Goal: Task Accomplishment & Management: Manage account settings

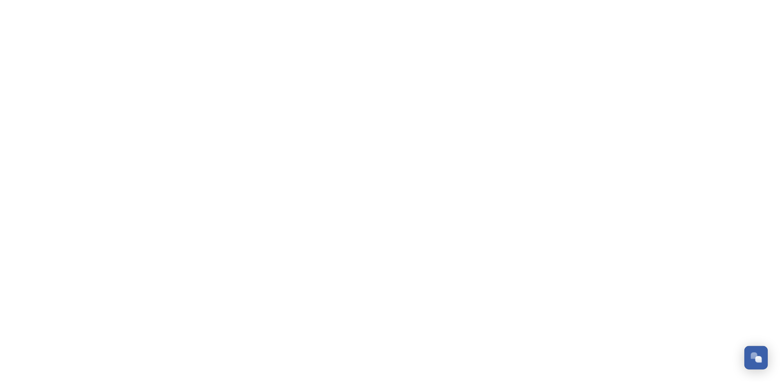
scroll to position [1243, 0]
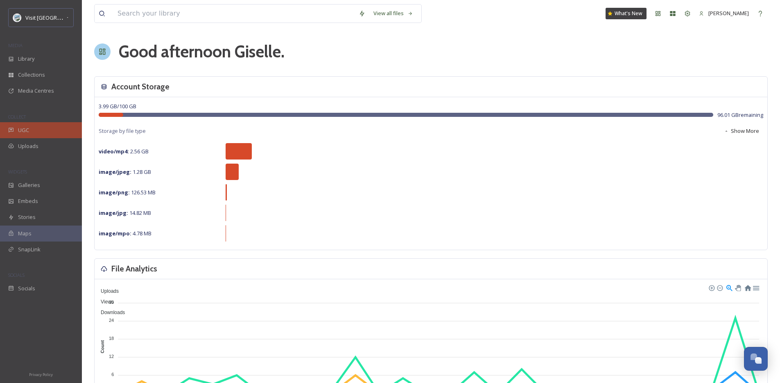
click at [46, 134] on div "UGC" at bounding box center [41, 130] width 82 height 16
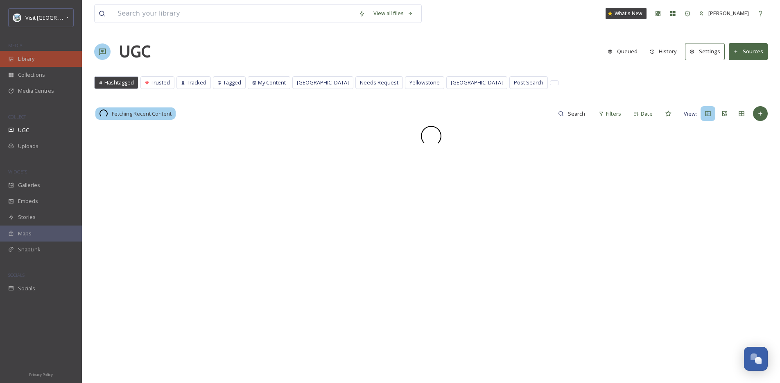
click at [46, 60] on div "Library" at bounding box center [41, 59] width 82 height 16
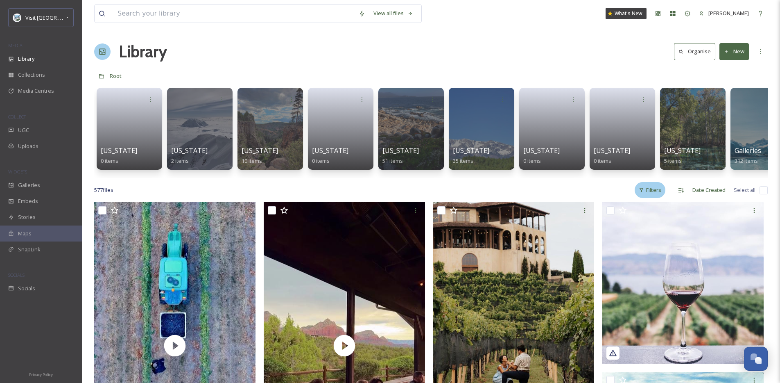
click at [659, 193] on div "Filters" at bounding box center [650, 190] width 31 height 16
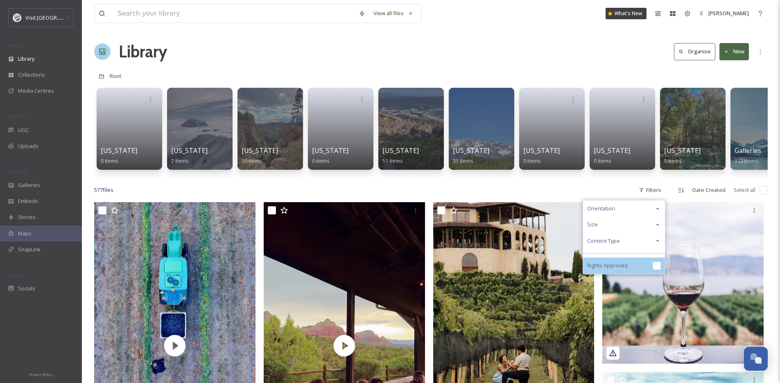
click at [639, 268] on div "Rights Approved" at bounding box center [624, 265] width 82 height 16
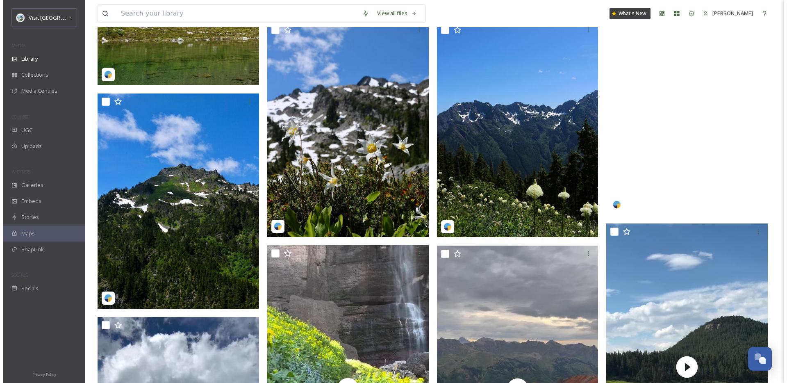
scroll to position [789, 0]
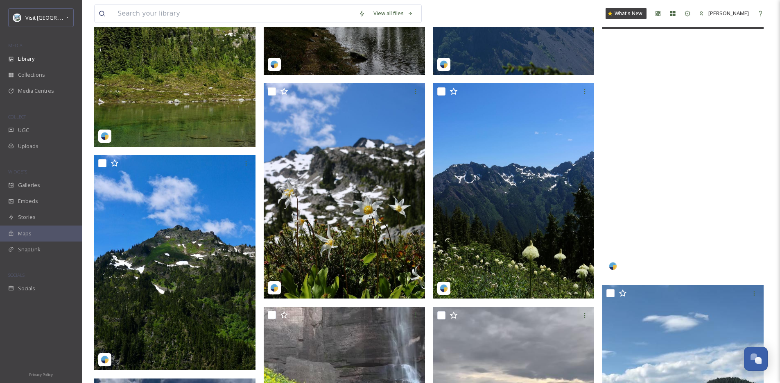
click at [646, 162] on video "jaykazen-5084802.mp4" at bounding box center [683, 132] width 161 height 287
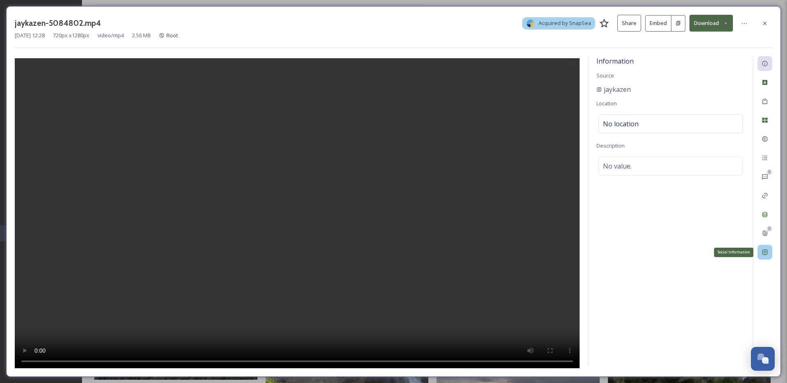
click at [765, 251] on icon at bounding box center [764, 251] width 5 height 5
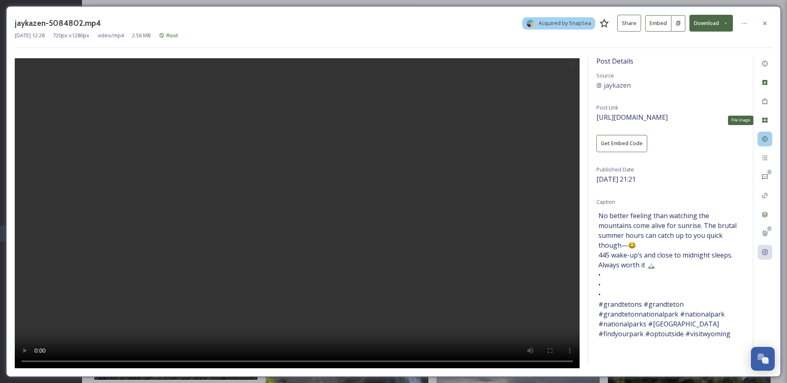
click at [764, 139] on icon at bounding box center [764, 139] width 7 height 7
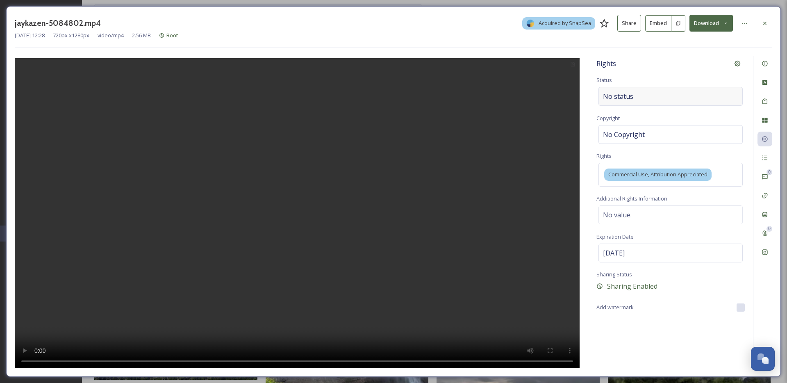
click at [612, 94] on span "No status" at bounding box center [618, 96] width 30 height 10
click at [612, 94] on input at bounding box center [644, 96] width 90 height 18
type input "s"
click at [636, 120] on div "Shared on Social Media" at bounding box center [670, 116] width 143 height 16
click at [746, 20] on icon at bounding box center [744, 23] width 7 height 7
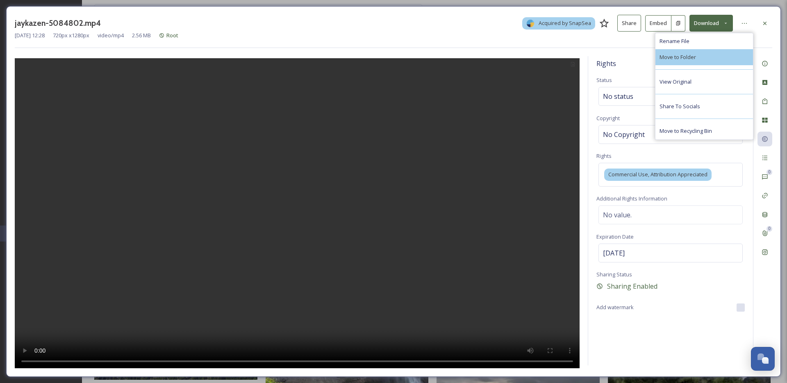
click at [717, 60] on div "Move to Folder" at bounding box center [704, 57] width 98 height 16
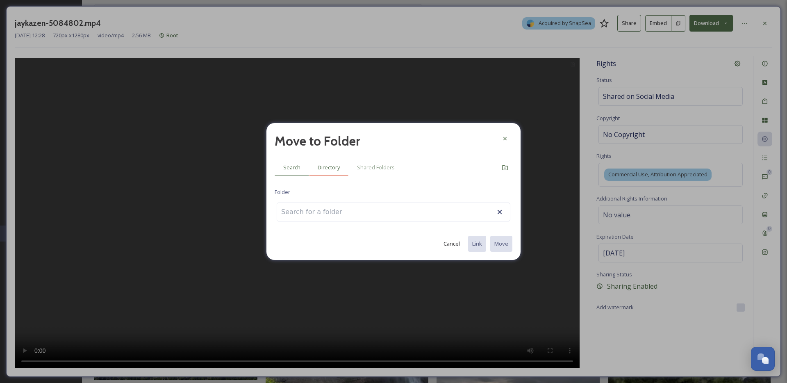
click at [337, 168] on span "Directory" at bounding box center [329, 167] width 22 height 8
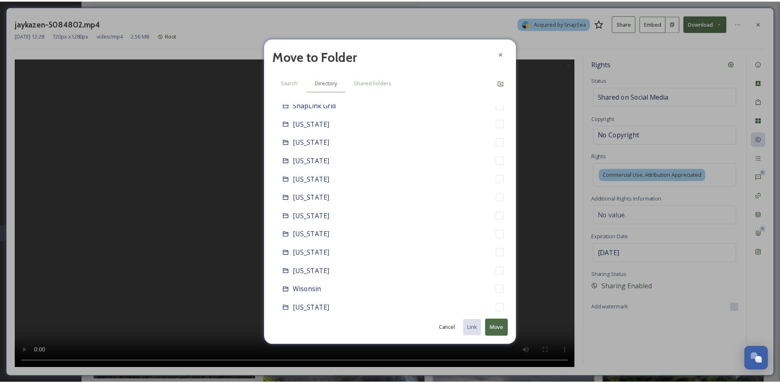
scroll to position [841, 0]
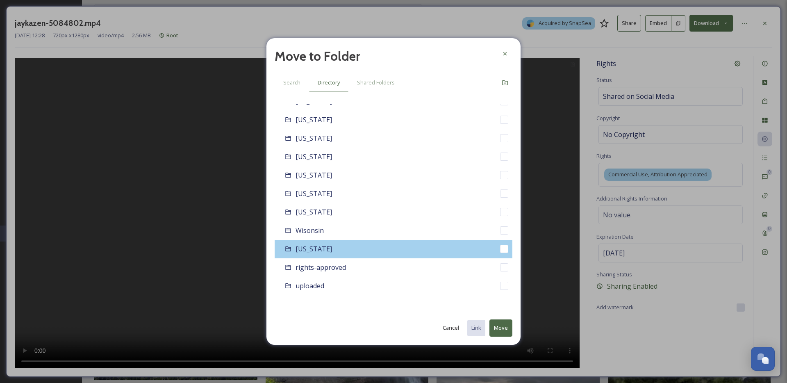
click at [373, 251] on div "[US_STATE]" at bounding box center [393, 249] width 238 height 18
checkbox input "false"
checkbox input "true"
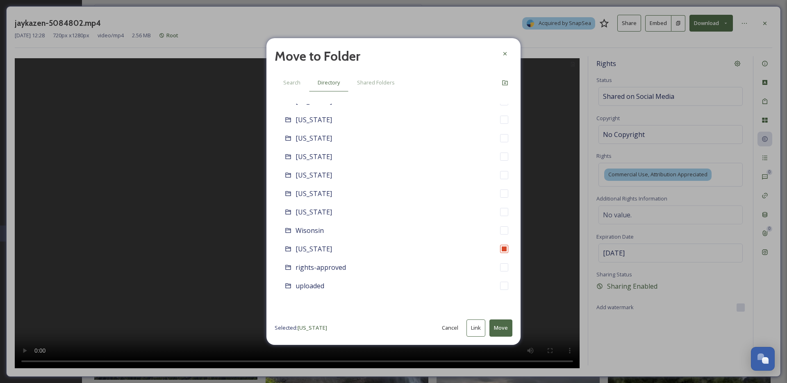
click at [506, 318] on div "Move to Folder Search Directory Shared Folders Root [US_STATE] [US_STATE] [US_S…" at bounding box center [393, 191] width 254 height 306
click at [504, 326] on button "Move" at bounding box center [500, 327] width 23 height 17
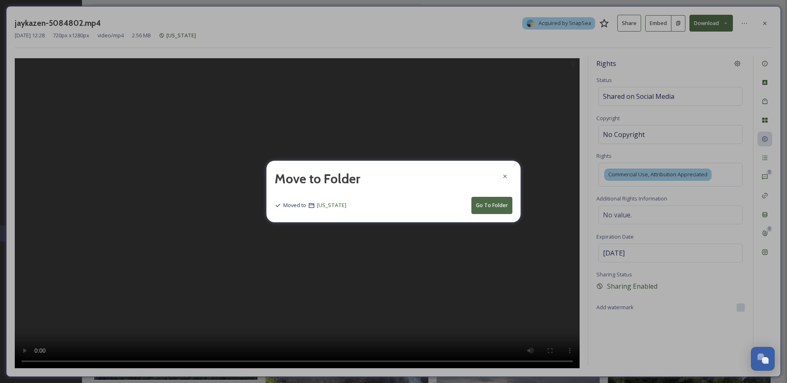
click at [508, 179] on div at bounding box center [504, 176] width 15 height 15
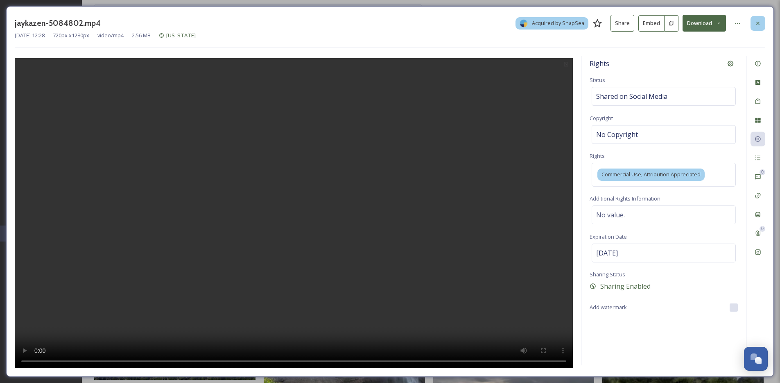
click at [760, 23] on icon at bounding box center [758, 23] width 7 height 7
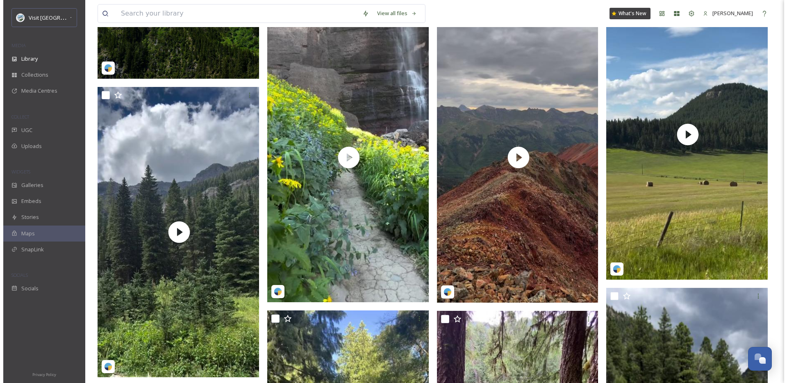
scroll to position [1098, 0]
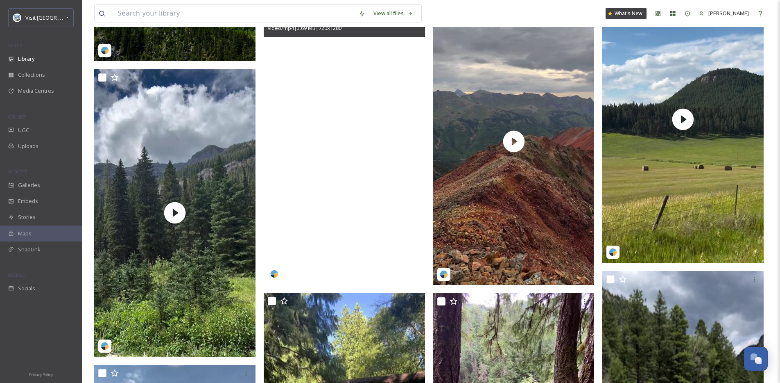
click at [358, 150] on video "tellurideoffroadadventures-5084696.mp4" at bounding box center [344, 141] width 161 height 287
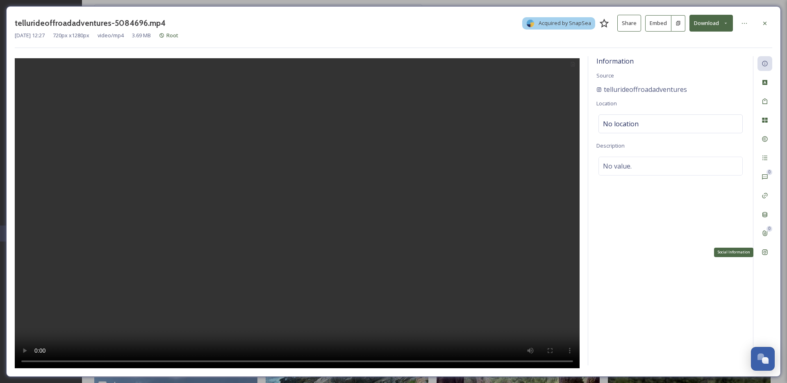
click at [767, 245] on div "Social Information" at bounding box center [764, 252] width 15 height 15
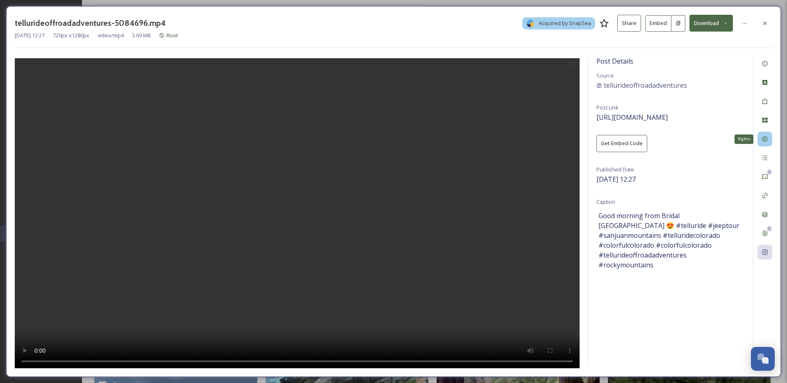
click at [767, 138] on icon at bounding box center [764, 138] width 5 height 5
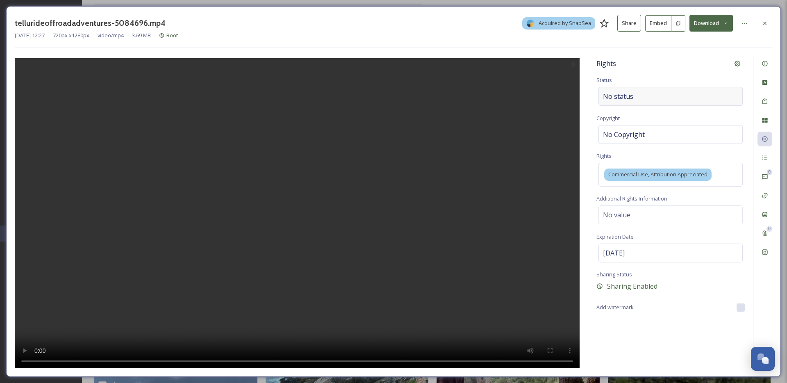
click at [619, 98] on span "No status" at bounding box center [618, 96] width 30 height 10
click at [619, 98] on input at bounding box center [644, 96] width 90 height 18
type input "s"
click at [632, 114] on span "Shared on Social Media" at bounding box center [632, 116] width 58 height 8
click at [742, 25] on icon at bounding box center [744, 23] width 7 height 7
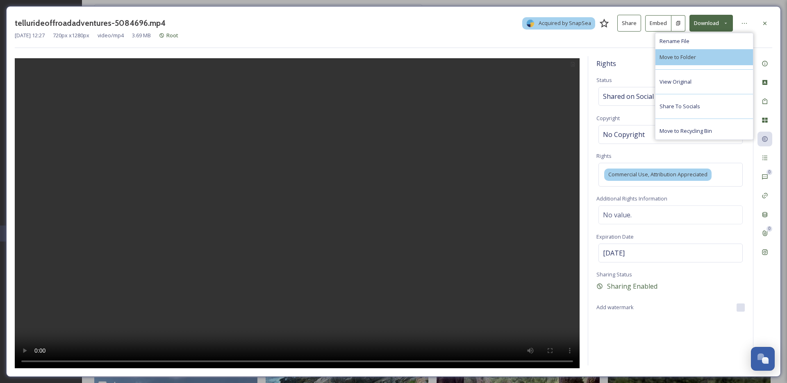
click at [731, 56] on div "Move to Folder" at bounding box center [704, 57] width 98 height 16
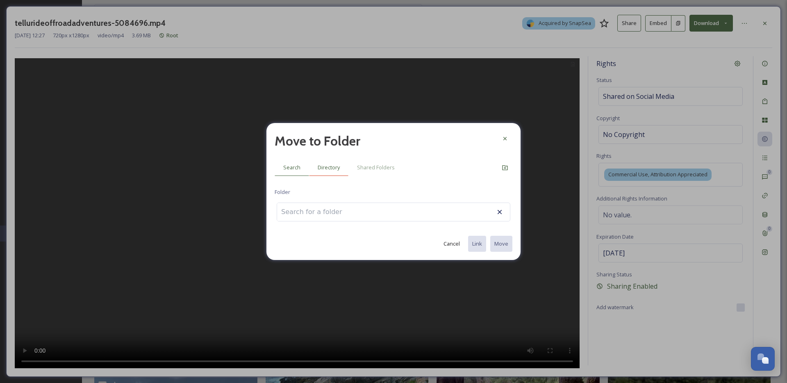
click at [331, 166] on span "Directory" at bounding box center [329, 167] width 22 height 8
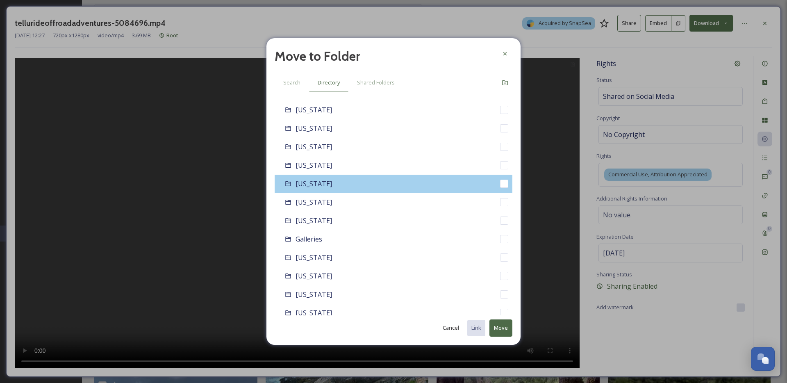
scroll to position [60, 0]
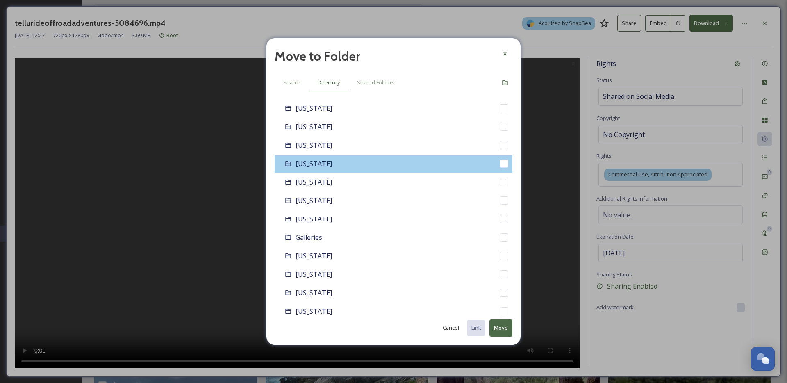
click at [339, 171] on div "[US_STATE]" at bounding box center [393, 163] width 238 height 18
checkbox input "false"
checkbox input "true"
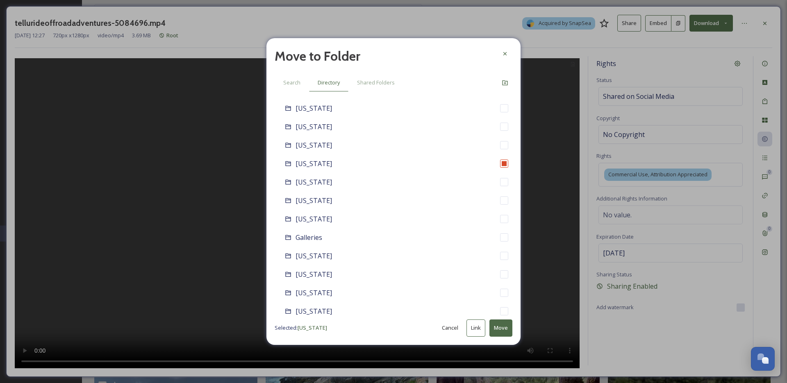
drag, startPoint x: 494, startPoint y: 325, endPoint x: 500, endPoint y: 316, distance: 10.9
click at [494, 325] on button "Move" at bounding box center [500, 327] width 23 height 17
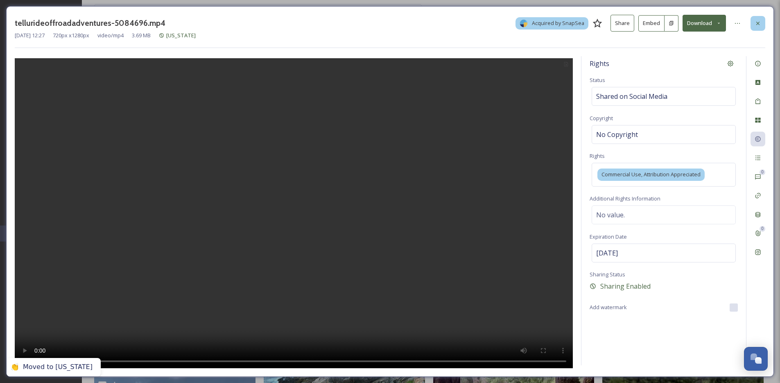
click at [759, 24] on icon at bounding box center [758, 22] width 3 height 3
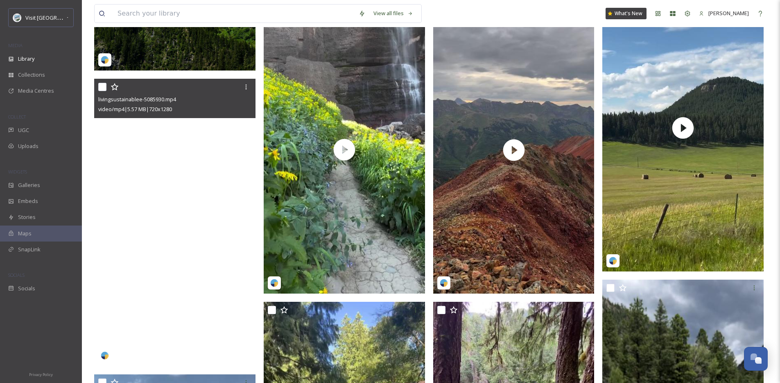
click at [177, 199] on video "livingsustainablee-5085930.mp4" at bounding box center [174, 222] width 161 height 287
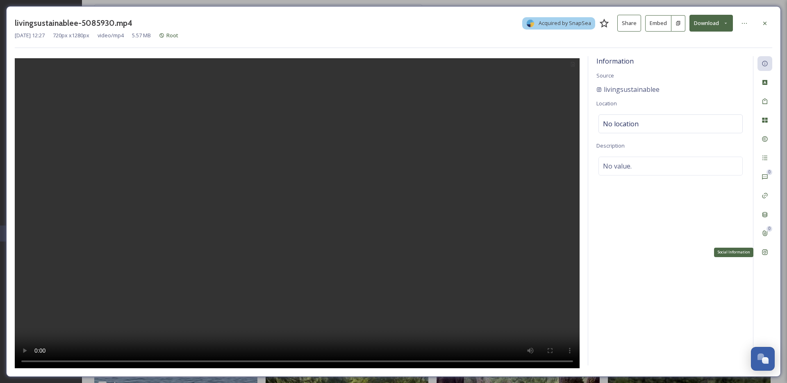
click at [769, 252] on div "Social Information" at bounding box center [764, 252] width 15 height 15
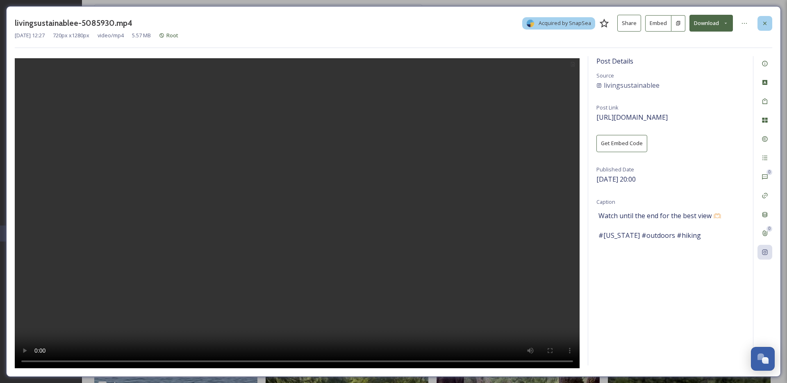
click at [760, 23] on div at bounding box center [764, 23] width 15 height 15
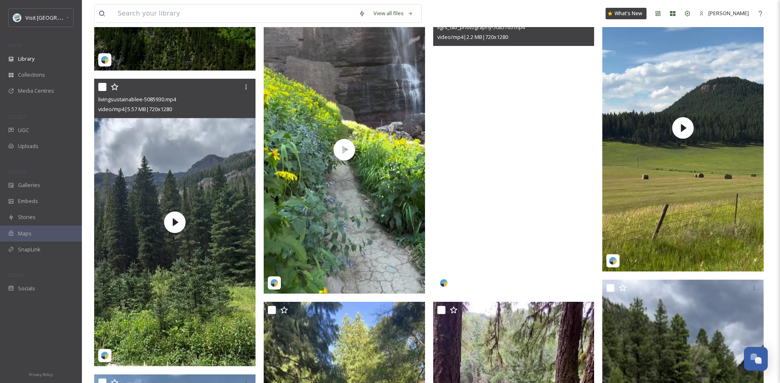
click at [543, 184] on video "light_lab_photography-5085765.mp4" at bounding box center [513, 150] width 161 height 287
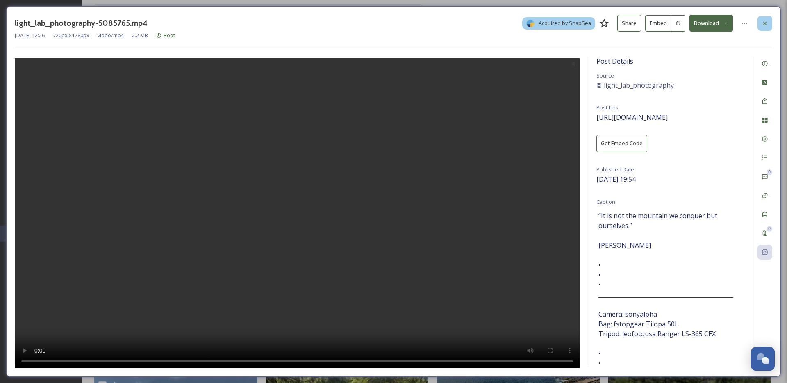
click at [760, 27] on div at bounding box center [764, 23] width 15 height 15
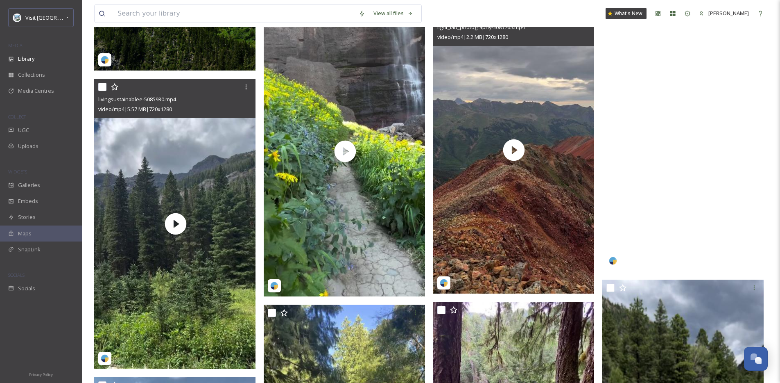
click at [721, 161] on video "into_the_little_belts-5084984.mp4" at bounding box center [683, 127] width 161 height 287
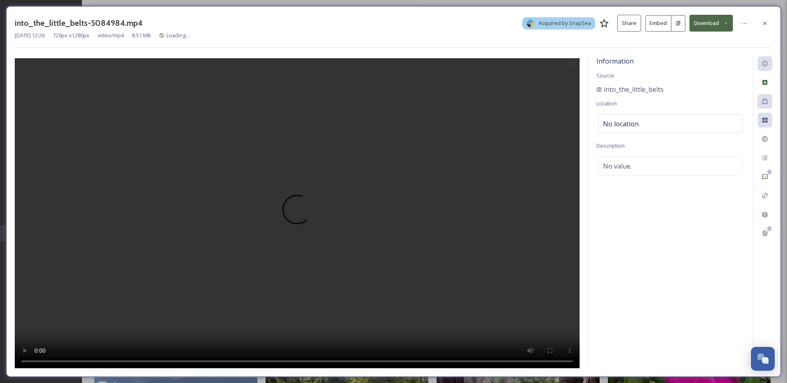
click at [763, 251] on div "0 0" at bounding box center [762, 210] width 19 height 309
click at [763, 251] on icon at bounding box center [764, 252] width 7 height 7
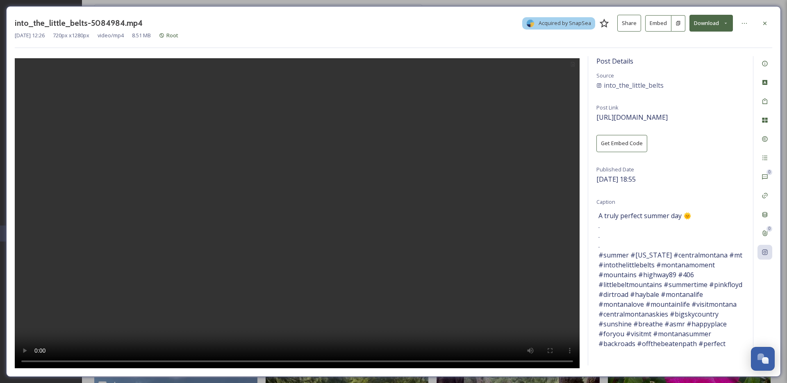
click at [738, 231] on span "A truly perfect summer day 🌞 . . . #summer #[US_STATE] #centralmontana #mt #int…" at bounding box center [670, 280] width 144 height 138
click at [770, 27] on div at bounding box center [764, 23] width 15 height 15
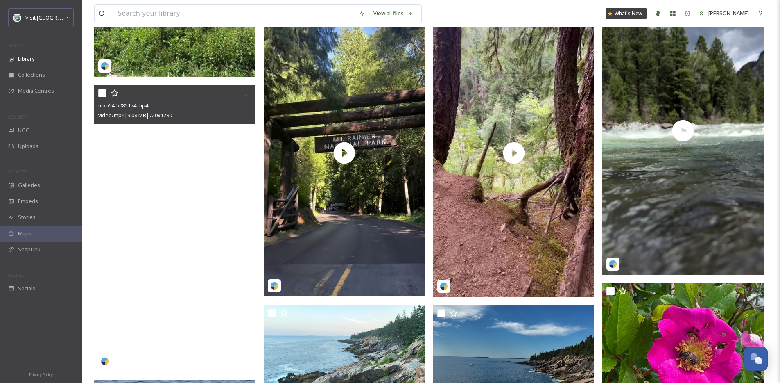
scroll to position [1396, 0]
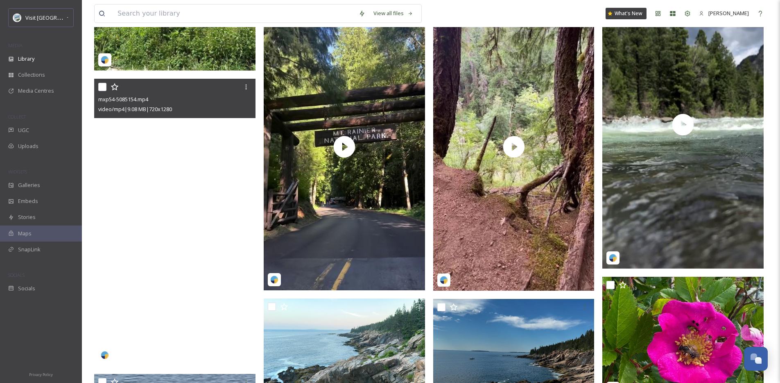
click at [170, 247] on video "mxp54-5085154.mp4" at bounding box center [174, 222] width 161 height 287
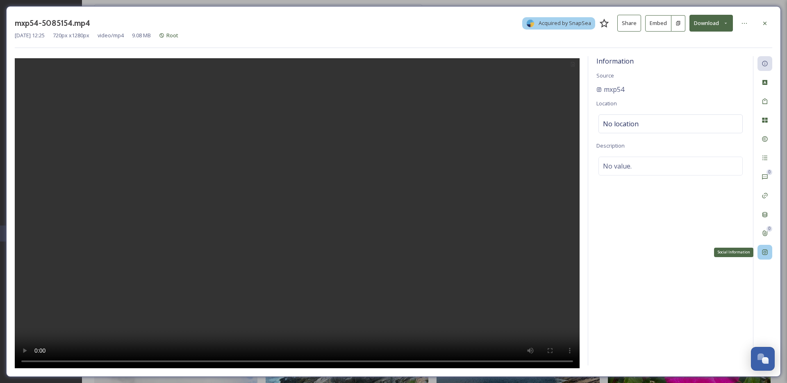
click at [766, 251] on icon at bounding box center [764, 252] width 7 height 7
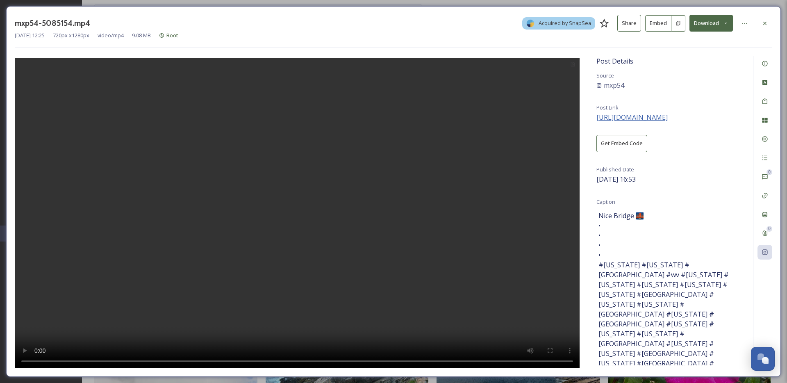
click at [656, 119] on span "[URL][DOMAIN_NAME]" at bounding box center [631, 117] width 71 height 9
click at [760, 29] on div at bounding box center [764, 23] width 15 height 15
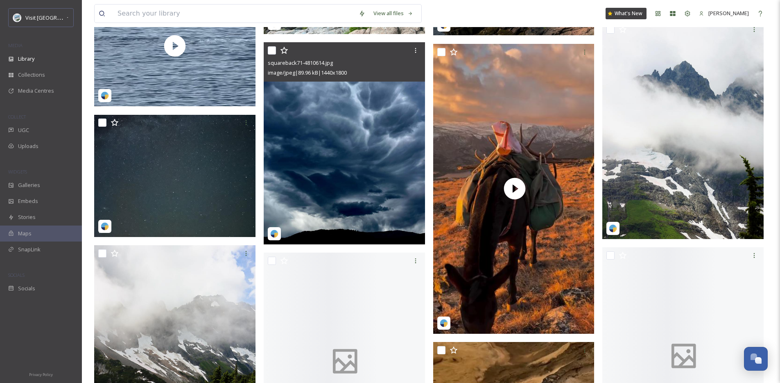
scroll to position [1804, 0]
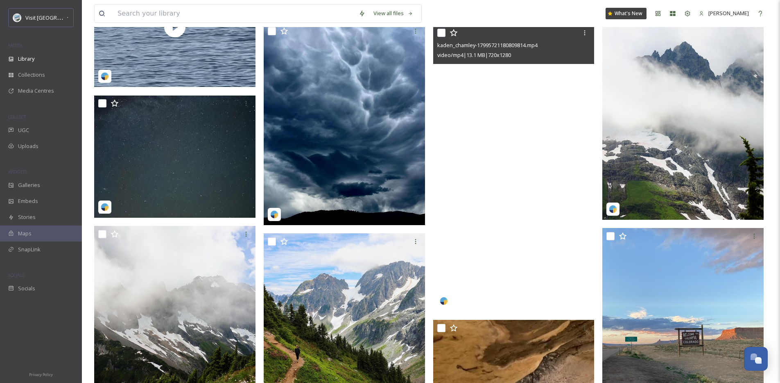
click at [524, 191] on video "kaden_chamley-17995721180809814.mp4" at bounding box center [513, 168] width 161 height 287
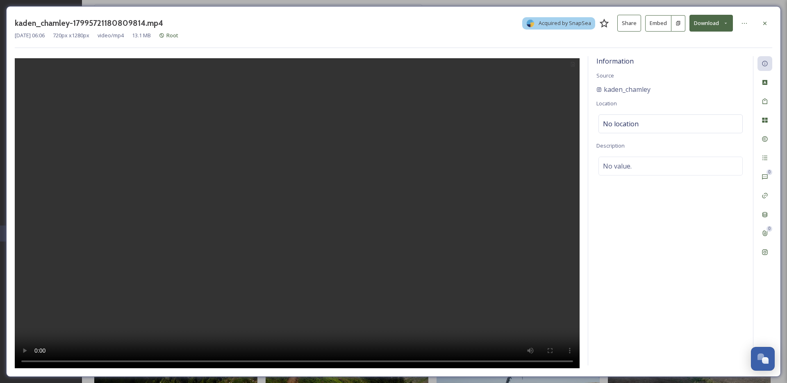
click at [755, 25] on div "kaden_chamley-17995721180809814.mp4 Acquired by SnapSea Share Embed Download" at bounding box center [393, 23] width 757 height 17
click at [768, 21] on div at bounding box center [764, 23] width 15 height 15
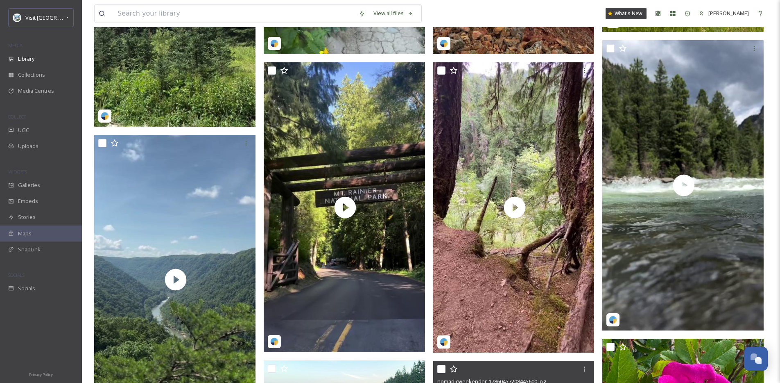
scroll to position [1318, 0]
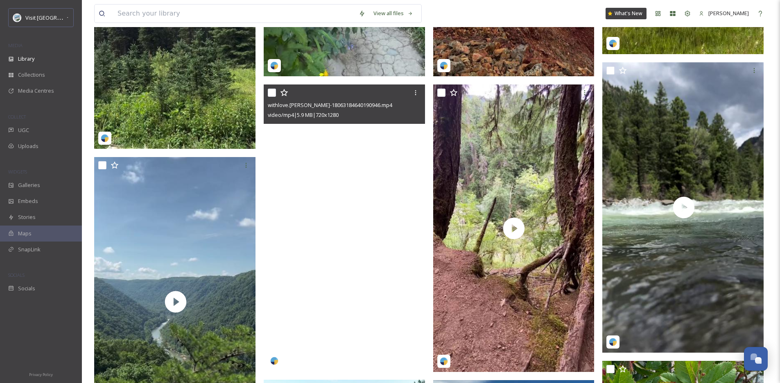
click at [332, 262] on video "withlove.rachel-18063184640190946.mp4" at bounding box center [344, 227] width 161 height 287
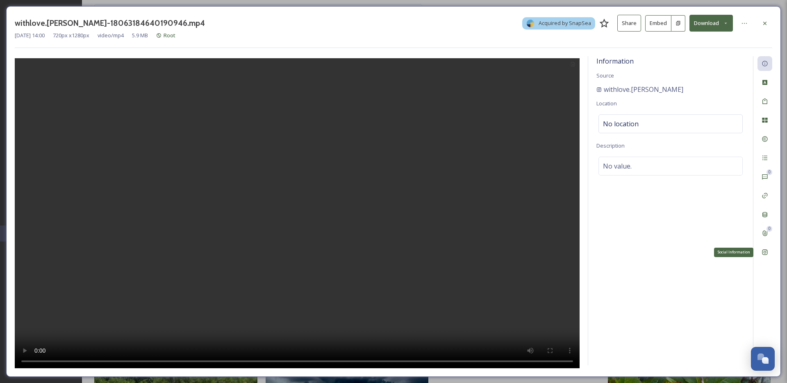
click at [769, 250] on div "Social Information" at bounding box center [764, 252] width 15 height 15
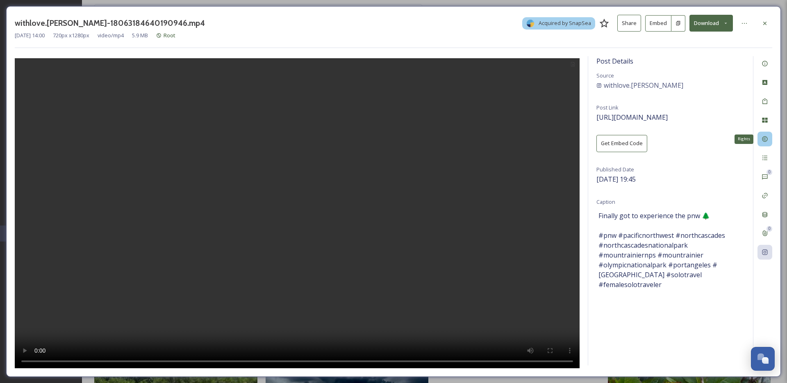
click at [771, 136] on div "Rights" at bounding box center [764, 139] width 15 height 15
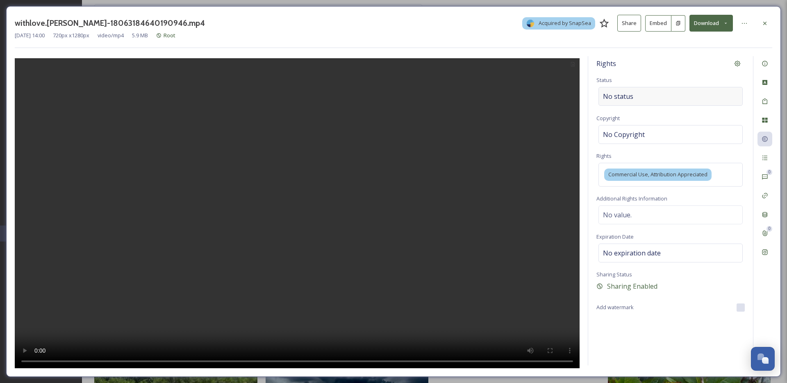
click at [626, 103] on div "No status" at bounding box center [670, 96] width 144 height 19
click at [614, 101] on input at bounding box center [644, 96] width 90 height 18
click at [754, 24] on div "withlove.[PERSON_NAME]-18063184640190946.mp4 Acquired by SnapSea Share Embed Do…" at bounding box center [393, 23] width 757 height 17
click at [758, 23] on div at bounding box center [764, 23] width 15 height 15
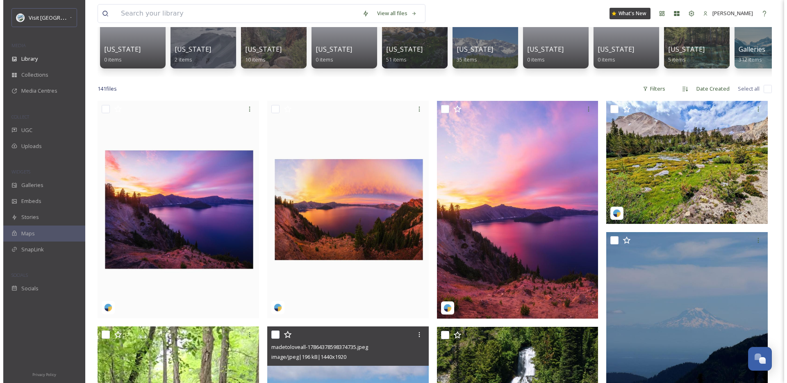
scroll to position [54, 0]
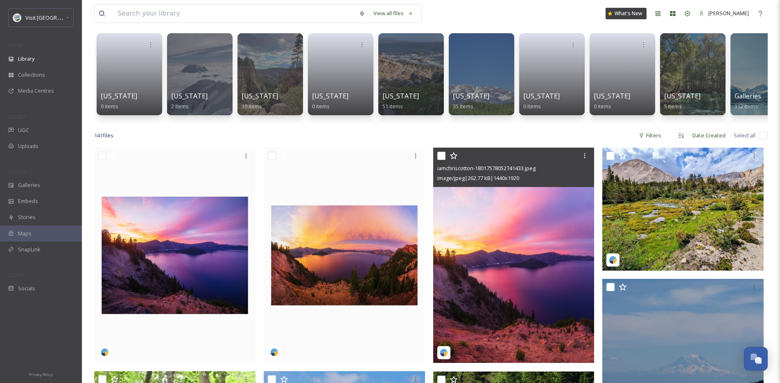
click at [523, 262] on img at bounding box center [513, 254] width 161 height 215
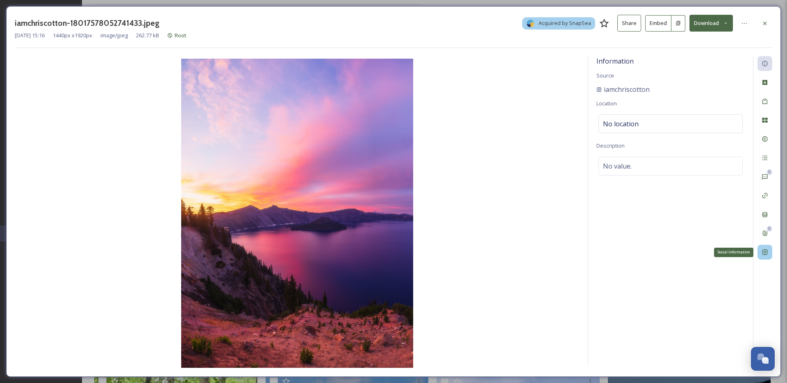
click at [767, 255] on icon at bounding box center [764, 252] width 7 height 7
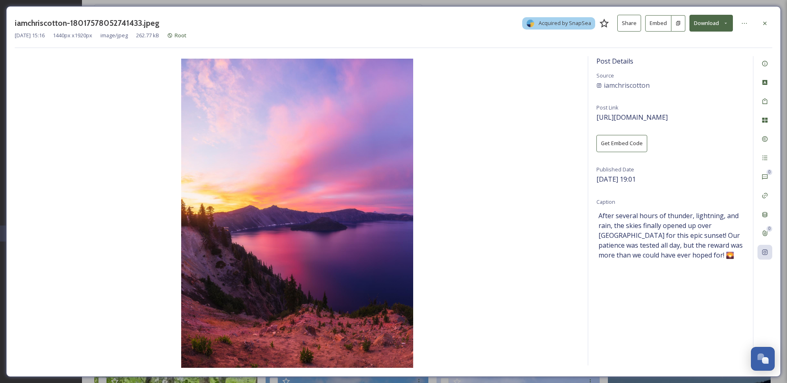
click at [529, 59] on img at bounding box center [297, 213] width 565 height 309
click at [763, 146] on div "Rights" at bounding box center [764, 139] width 15 height 15
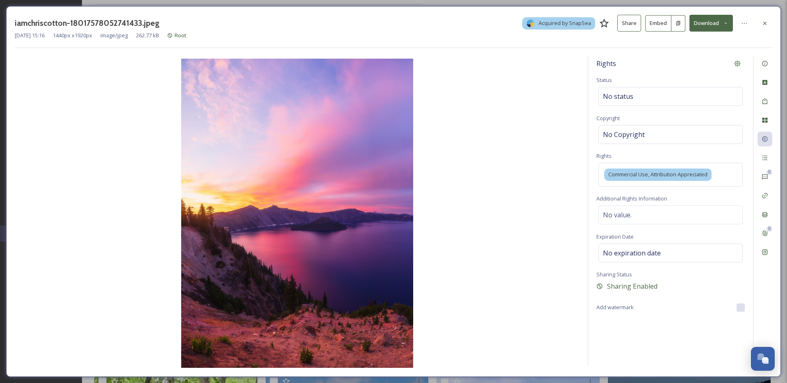
click at [646, 106] on div "Rights Status No status Copyright No Copyright Rights Commercial Use, Attributi…" at bounding box center [670, 210] width 165 height 309
click at [639, 87] on div "No status" at bounding box center [670, 96] width 144 height 19
click at [617, 102] on input at bounding box center [644, 96] width 90 height 18
type input "s"
click at [628, 121] on div "Shared on Social Media" at bounding box center [670, 116] width 143 height 16
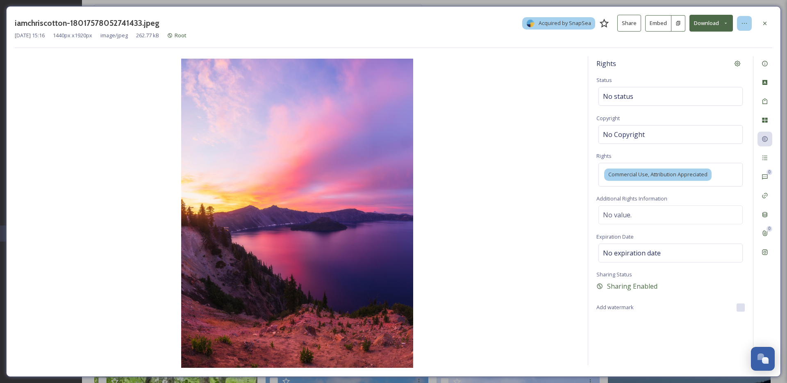
click at [746, 24] on icon at bounding box center [744, 23] width 7 height 7
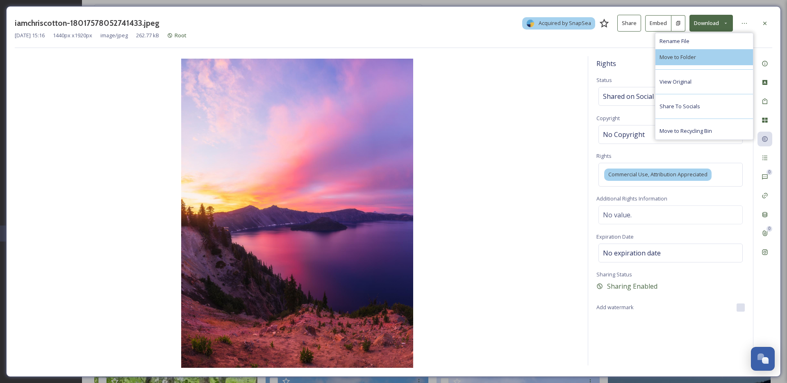
click at [691, 62] on div "Move to Folder" at bounding box center [704, 57] width 98 height 16
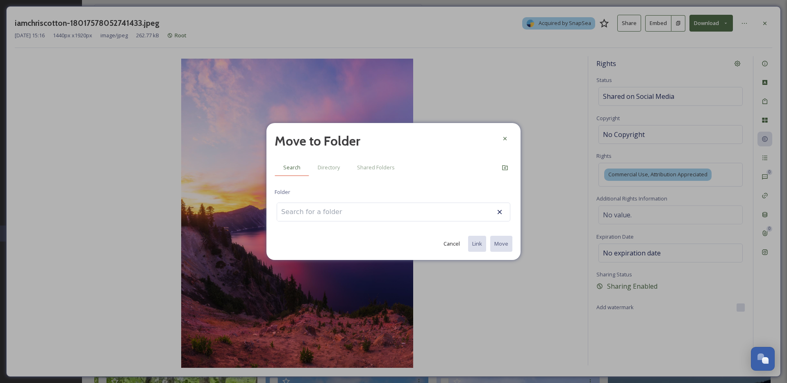
click at [307, 166] on div "Search" at bounding box center [291, 167] width 34 height 17
click at [336, 165] on span "Directory" at bounding box center [329, 167] width 22 height 8
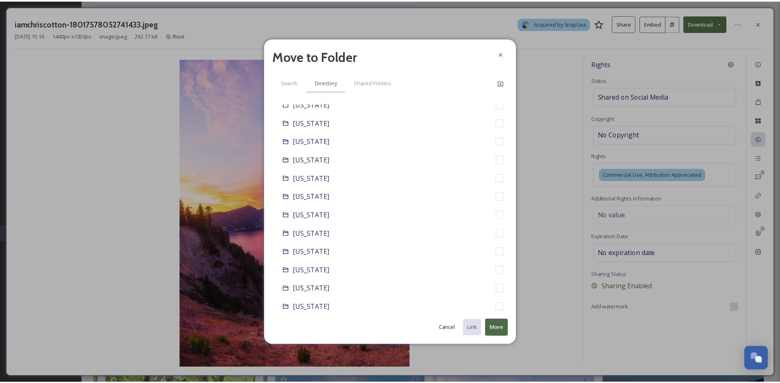
scroll to position [621, 0]
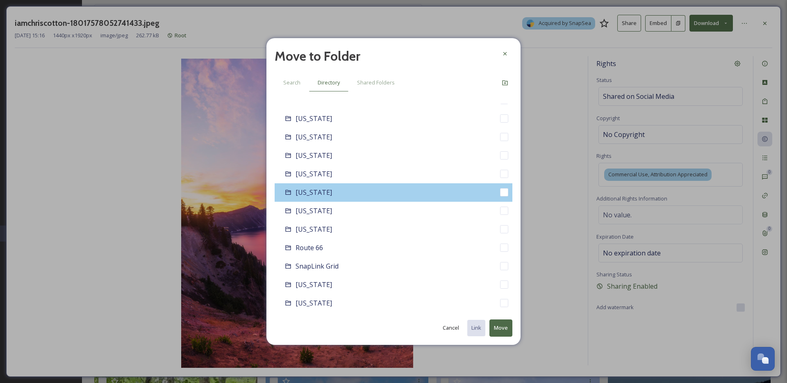
click at [412, 198] on div "[US_STATE]" at bounding box center [393, 192] width 238 height 18
checkbox input "false"
checkbox input "true"
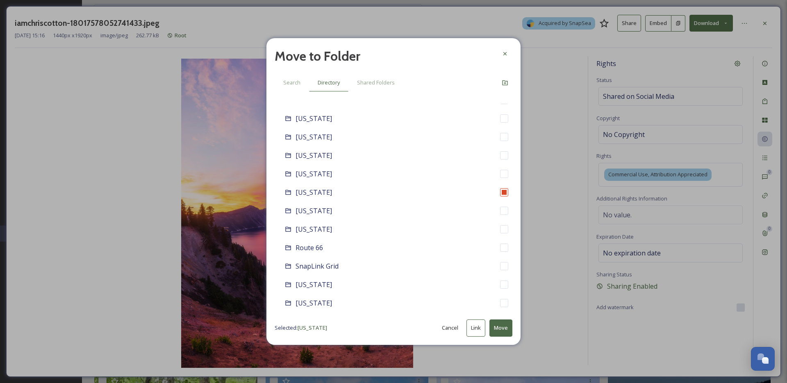
click at [495, 324] on button "Move" at bounding box center [500, 327] width 23 height 17
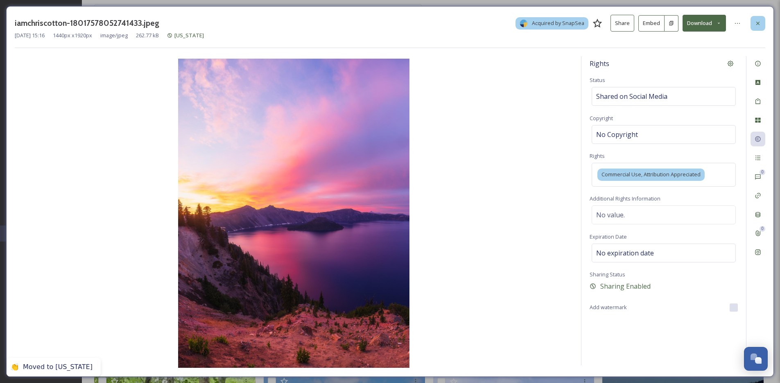
click at [753, 24] on div at bounding box center [758, 23] width 15 height 15
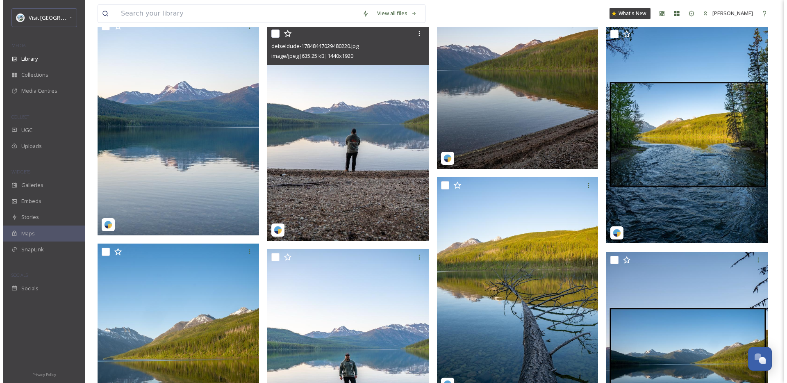
scroll to position [2840, 0]
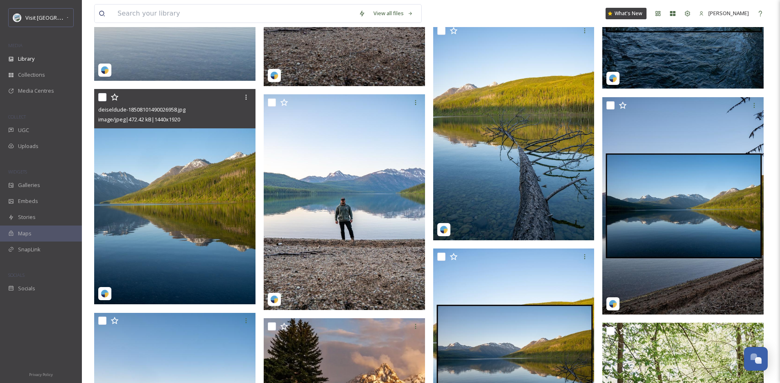
click at [215, 200] on img at bounding box center [174, 196] width 161 height 215
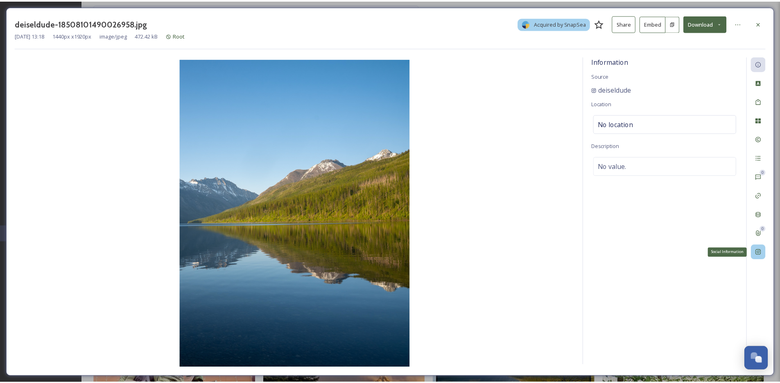
scroll to position [2847, 0]
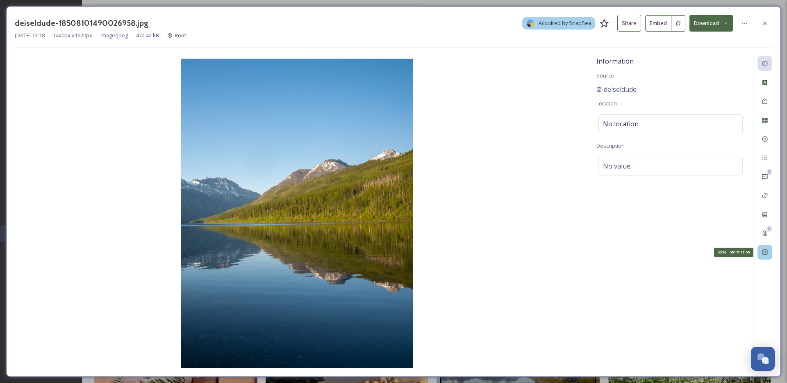
click at [767, 253] on icon at bounding box center [764, 251] width 5 height 5
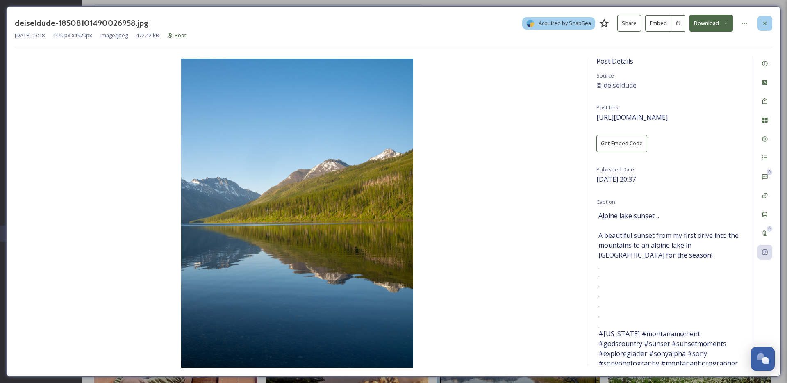
click at [760, 22] on div at bounding box center [764, 23] width 15 height 15
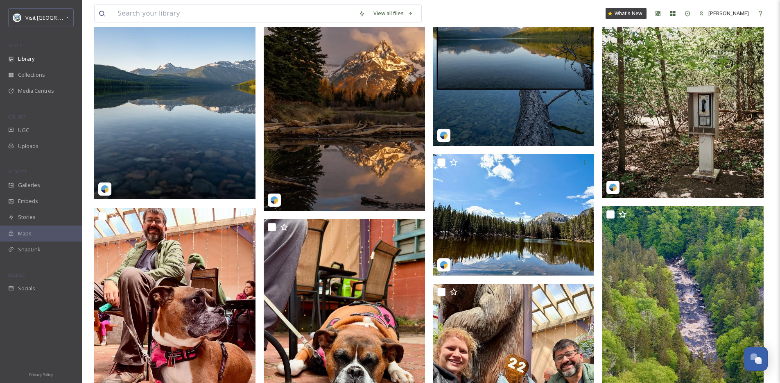
click at [156, 132] on img at bounding box center [174, 91] width 161 height 215
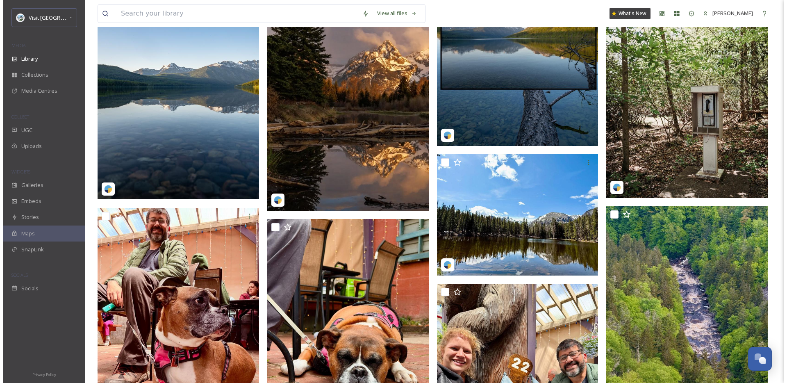
scroll to position [2952, 0]
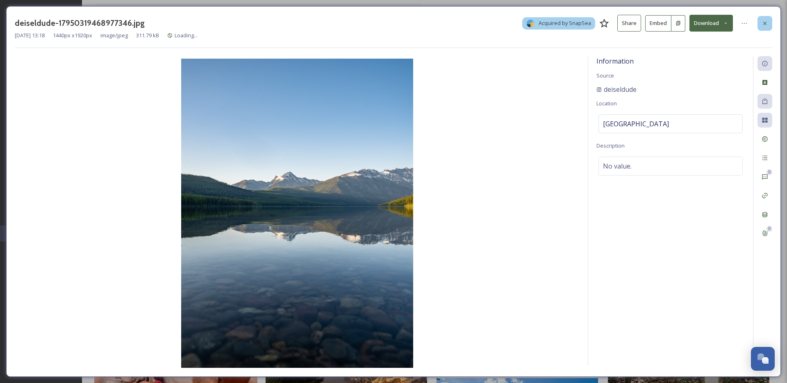
click at [771, 20] on div at bounding box center [764, 23] width 15 height 15
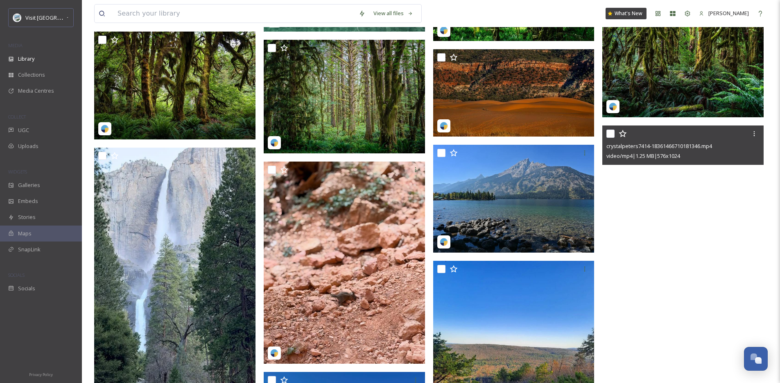
scroll to position [4276, 0]
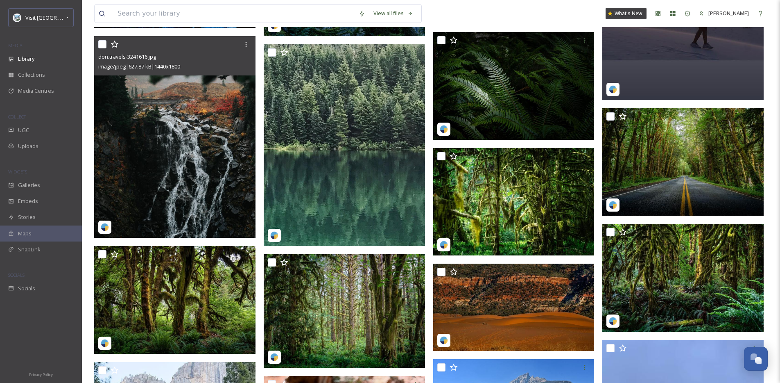
click at [210, 149] on img at bounding box center [174, 137] width 161 height 202
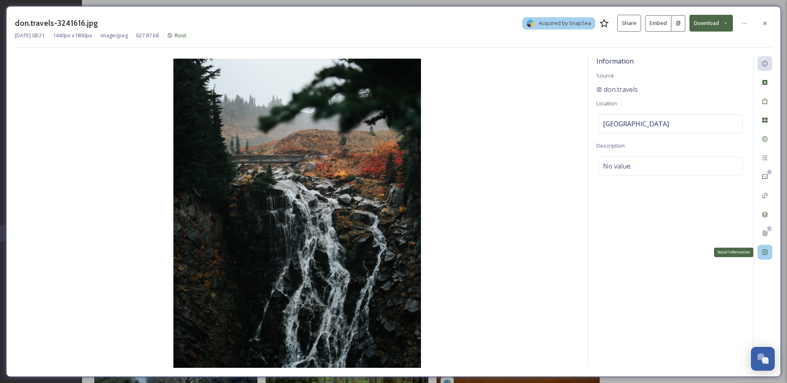
click at [767, 245] on div "Social Information" at bounding box center [764, 252] width 15 height 15
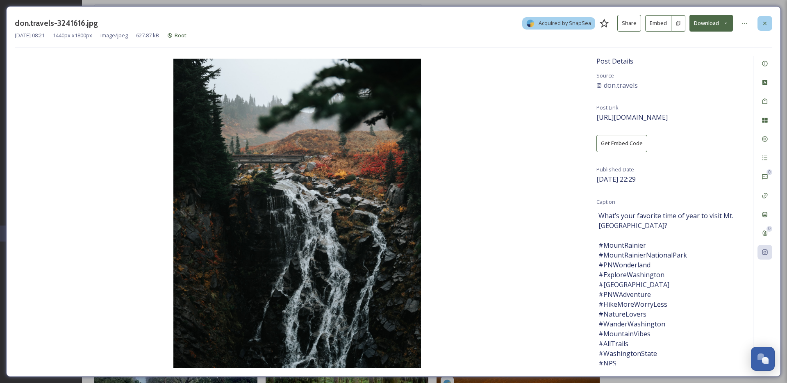
click at [767, 23] on icon at bounding box center [764, 23] width 7 height 7
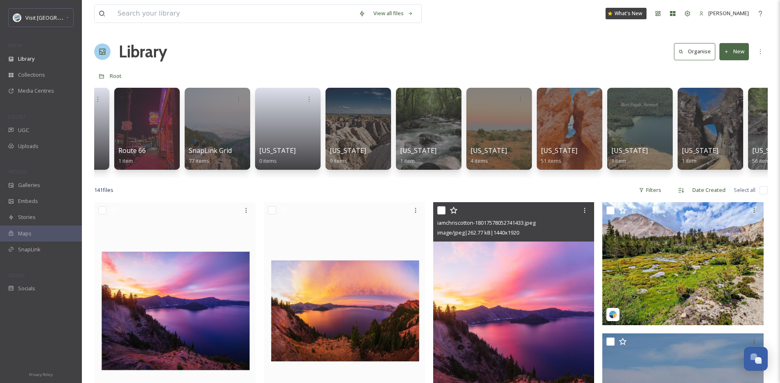
scroll to position [0, 3202]
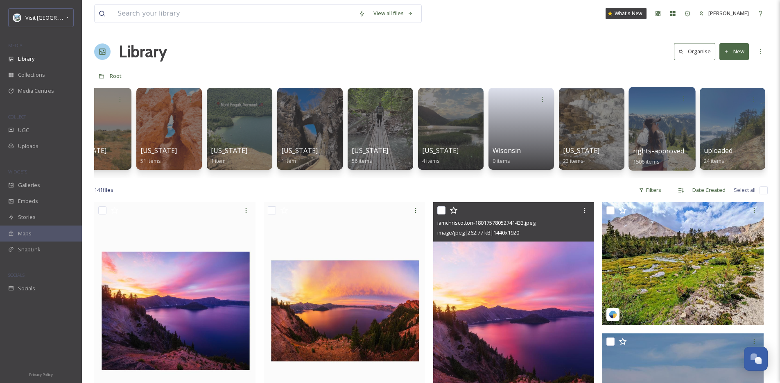
click at [671, 131] on div at bounding box center [662, 129] width 67 height 84
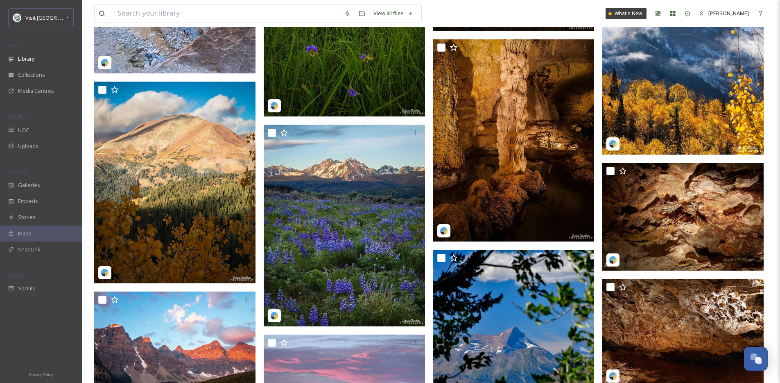
scroll to position [2635, 0]
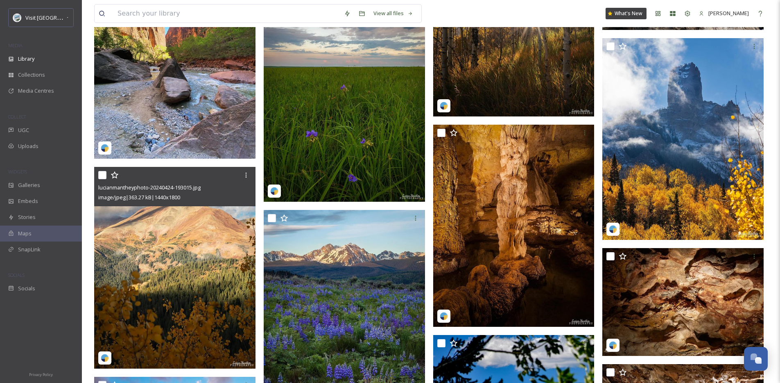
click at [225, 277] on img at bounding box center [174, 268] width 161 height 202
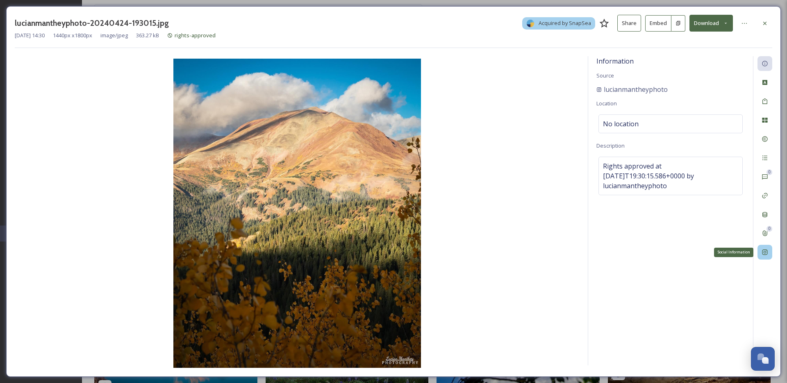
click at [769, 252] on div "Social Information" at bounding box center [764, 252] width 15 height 15
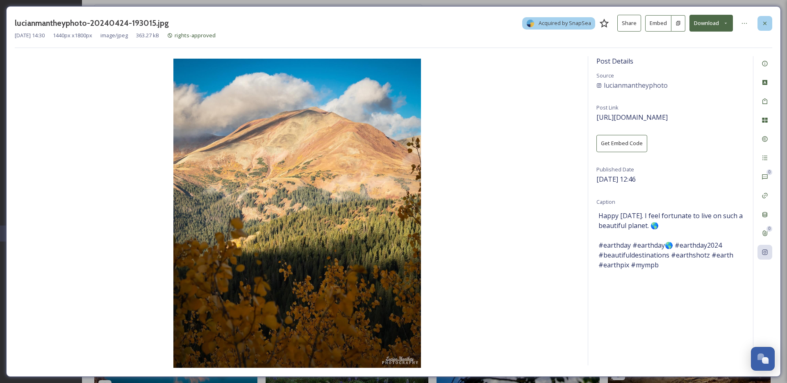
click at [768, 24] on div at bounding box center [764, 23] width 15 height 15
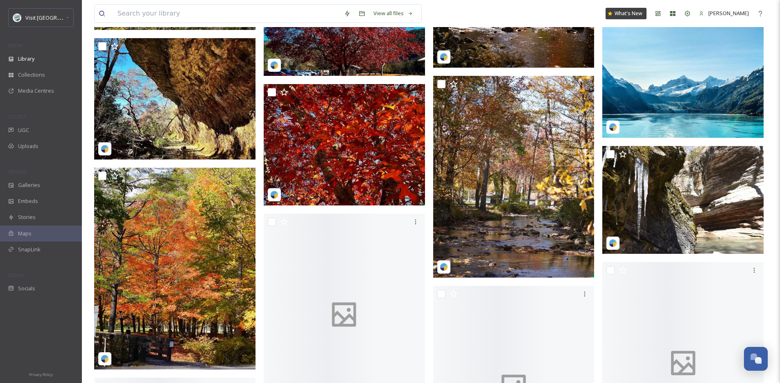
scroll to position [20046, 0]
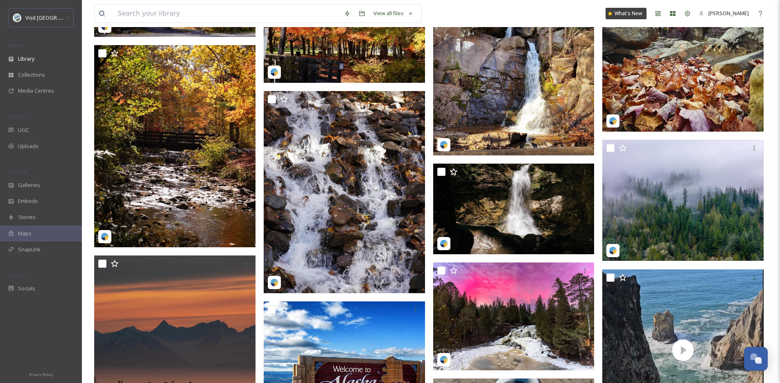
scroll to position [20197, 0]
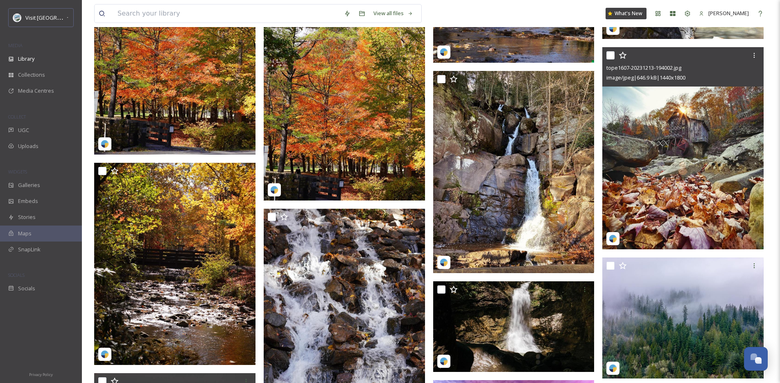
click at [356, 121] on img at bounding box center [344, 100] width 161 height 202
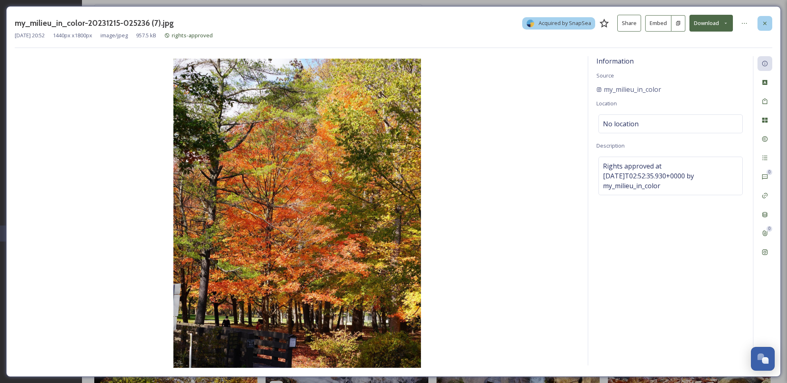
click at [766, 24] on icon at bounding box center [764, 22] width 3 height 3
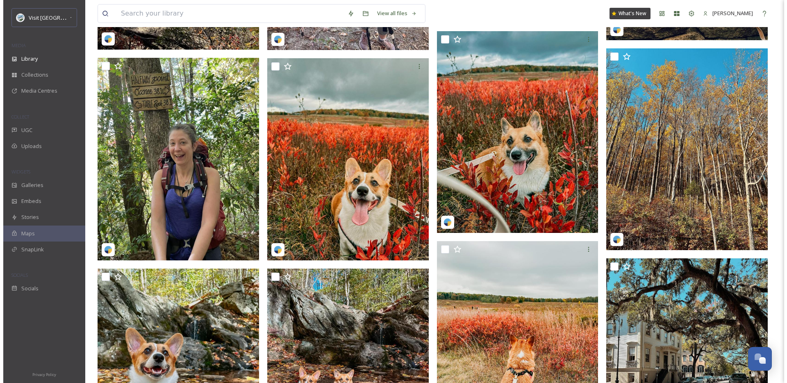
scroll to position [22623, 0]
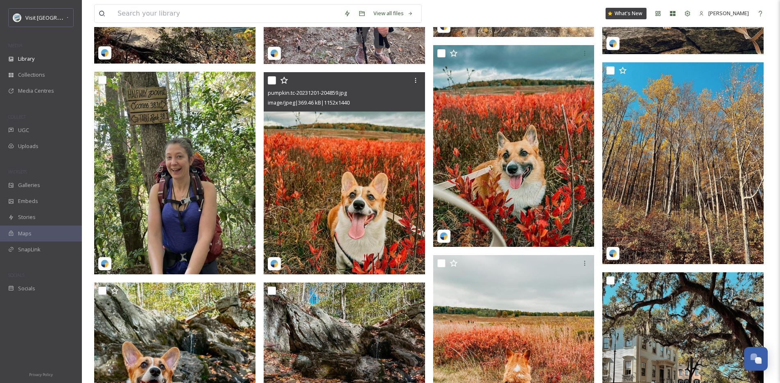
click at [397, 191] on img at bounding box center [344, 173] width 161 height 202
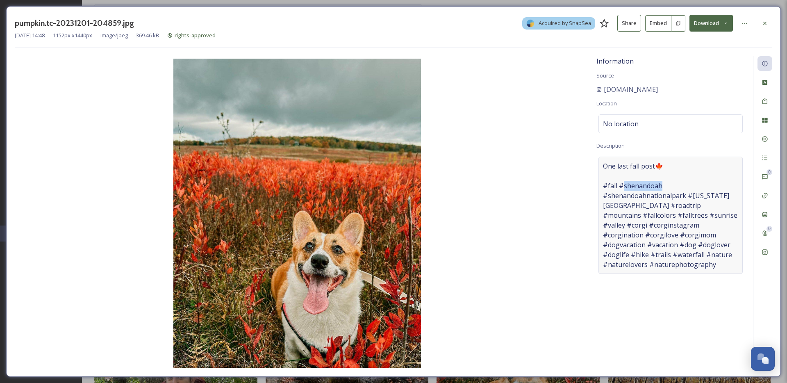
drag, startPoint x: 658, startPoint y: 187, endPoint x: 668, endPoint y: 186, distance: 9.8
click at [668, 186] on span "One last fall post🍁 #fall #shenandoah #shenandoahnationalpark #[US_STATE][GEOGR…" at bounding box center [670, 215] width 135 height 108
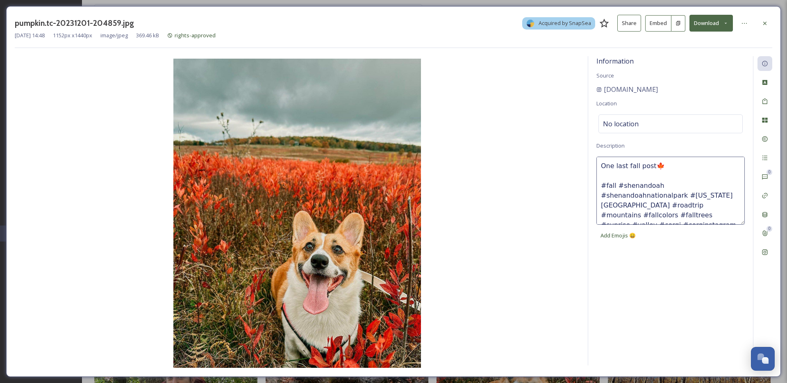
click at [641, 182] on textarea "One last fall post🍁 #fall #shenandoah #shenandoahnationalpark #[US_STATE][GEOGR…" at bounding box center [670, 190] width 148 height 68
click at [567, 151] on img at bounding box center [297, 213] width 565 height 309
